Goal: Find specific page/section: Find specific page/section

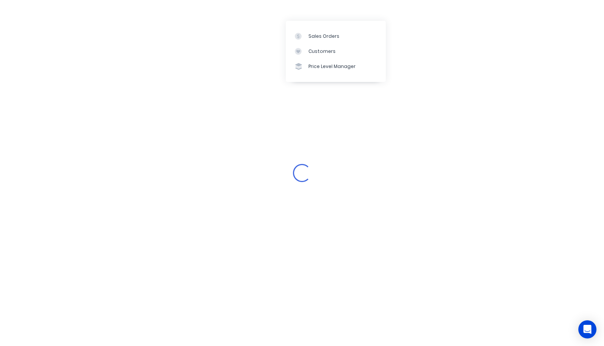
click at [321, 50] on div "Customers" at bounding box center [322, 51] width 27 height 7
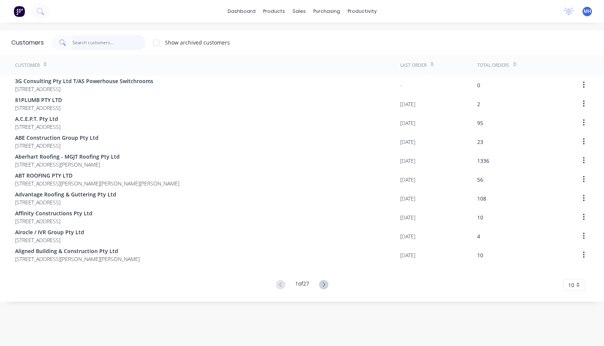
click at [100, 40] on input "text" at bounding box center [110, 42] width 74 height 15
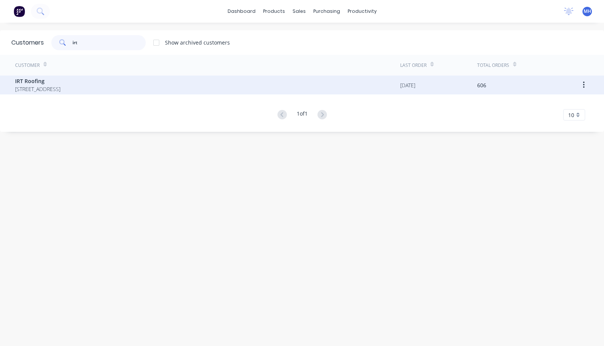
type input "irt"
click at [60, 87] on span "[STREET_ADDRESS]" at bounding box center [37, 89] width 45 height 8
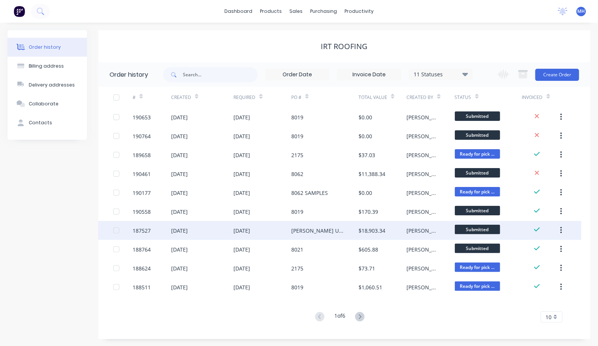
scroll to position [0, 0]
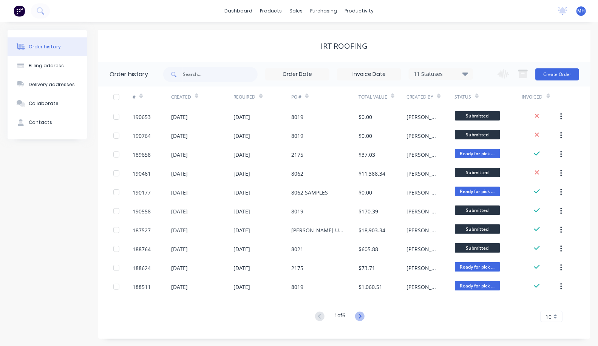
click at [360, 316] on icon at bounding box center [359, 316] width 9 height 9
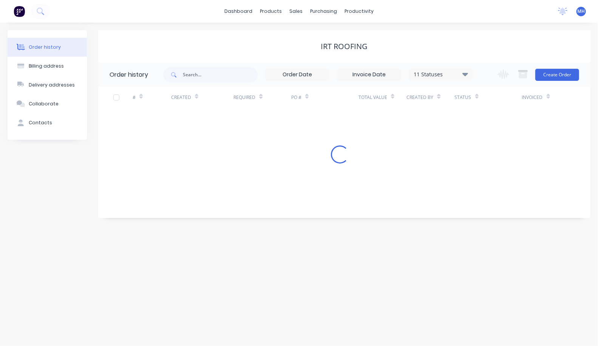
scroll to position [0, 0]
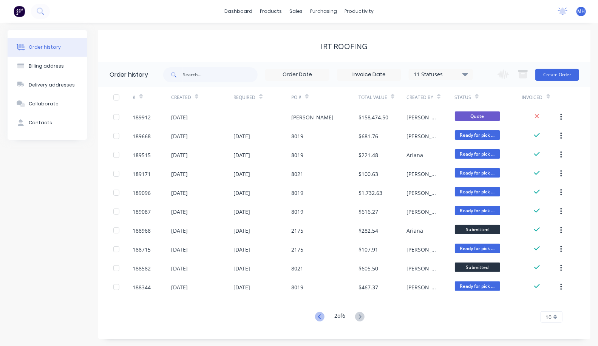
click at [320, 317] on icon at bounding box center [319, 316] width 9 height 9
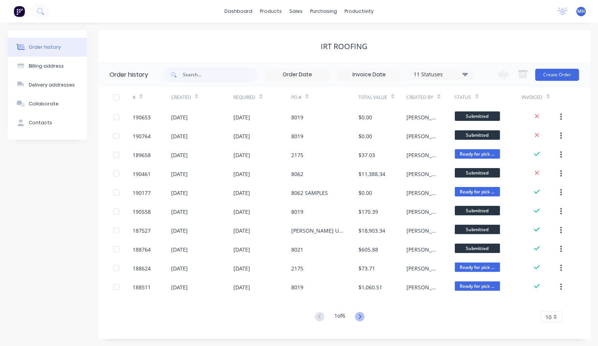
click at [361, 320] on icon at bounding box center [359, 316] width 9 height 9
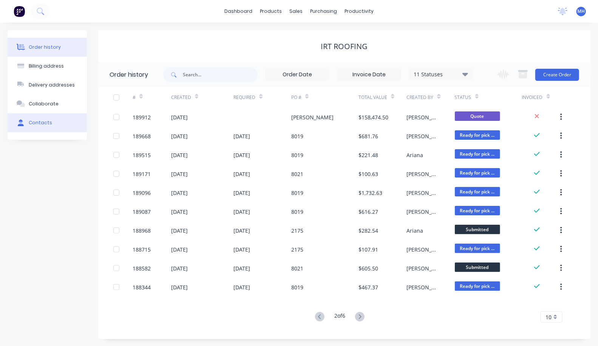
click at [42, 120] on div "Contacts" at bounding box center [40, 122] width 23 height 7
select select "AU"
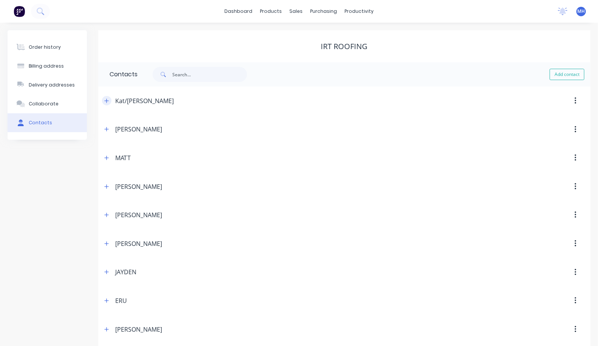
click at [104, 99] on icon "button" at bounding box center [106, 100] width 5 height 5
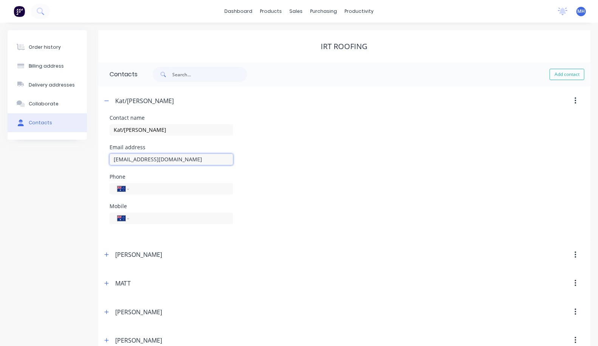
drag, startPoint x: 159, startPoint y: 160, endPoint x: 108, endPoint y: 161, distance: 51.8
click at [108, 161] on div "Contact name Kat/[PERSON_NAME] Email address [EMAIL_ADDRESS][DOMAIN_NAME] Phone…" at bounding box center [344, 177] width 492 height 125
